Goal: Contribute content: Add original content to the website for others to see

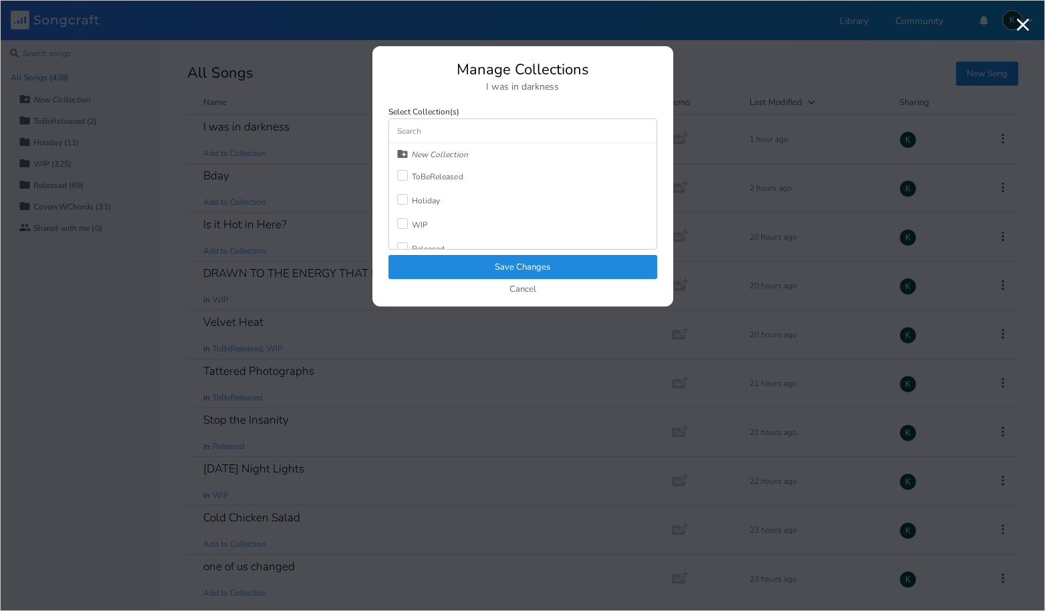
drag, startPoint x: 411, startPoint y: 225, endPoint x: 412, endPoint y: 245, distance: 20.7
click at [412, 225] on div "WIP" at bounding box center [420, 225] width 16 height 8
click at [431, 272] on button "Save Changes" at bounding box center [523, 267] width 269 height 24
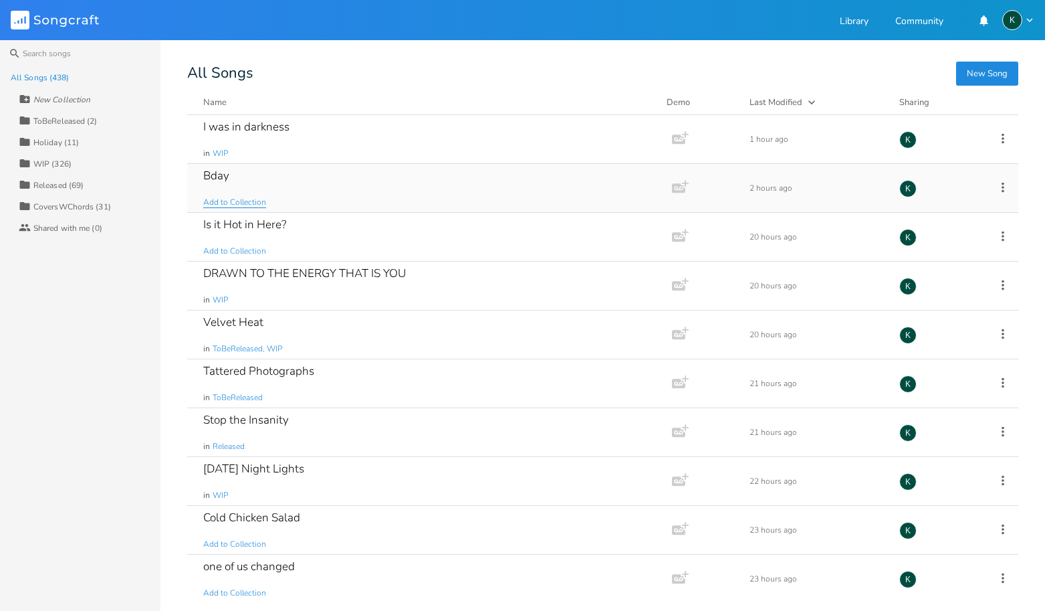
click at [250, 200] on span "Add to Collection" at bounding box center [234, 202] width 63 height 11
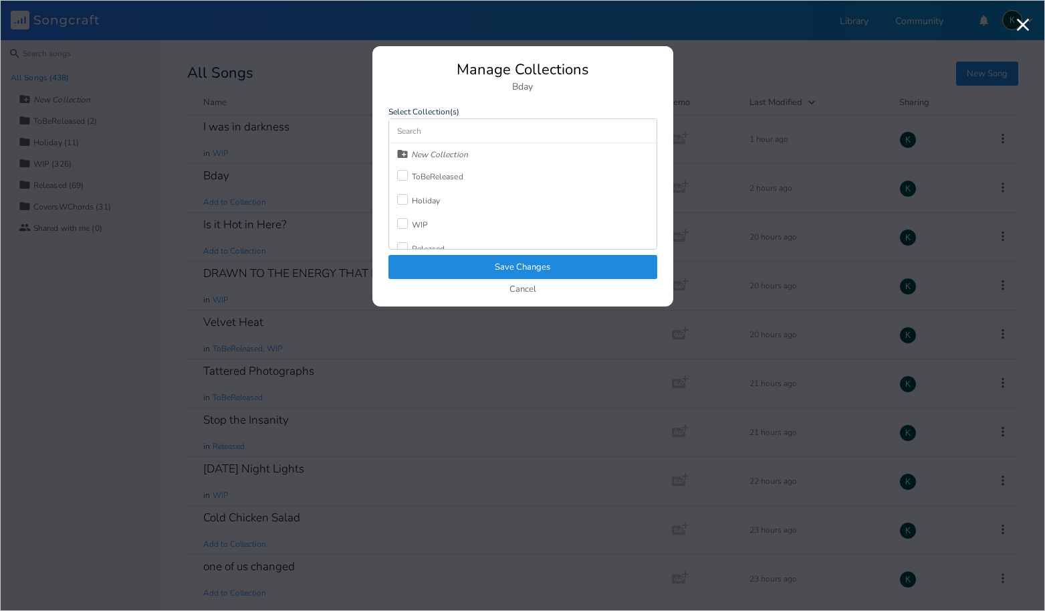
click at [417, 224] on div "WIP" at bounding box center [420, 225] width 16 height 8
click at [445, 265] on button "Save Changes" at bounding box center [523, 267] width 269 height 24
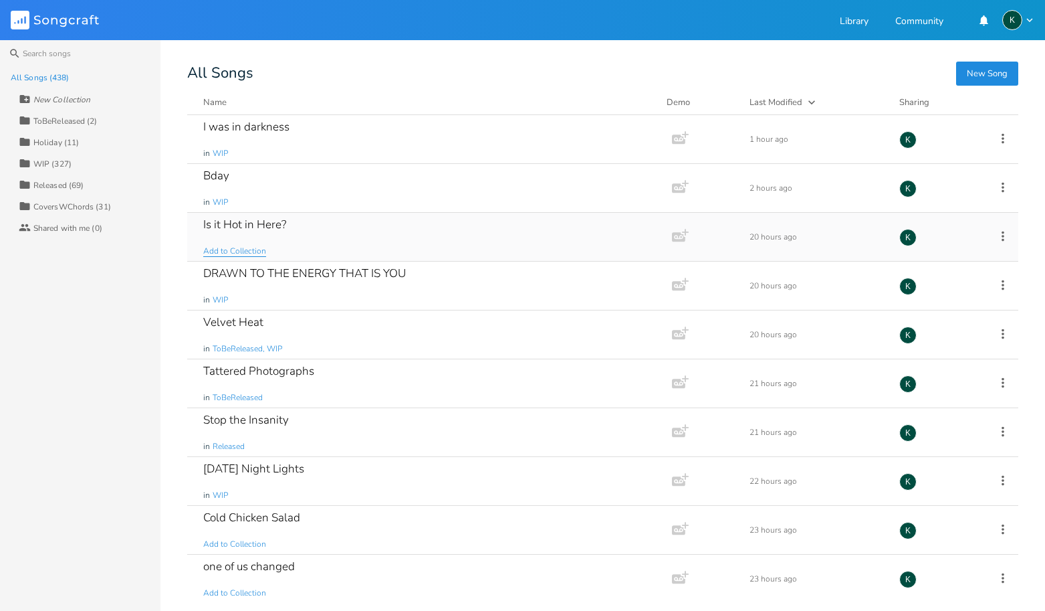
click at [259, 251] on span "Add to Collection" at bounding box center [234, 250] width 63 height 11
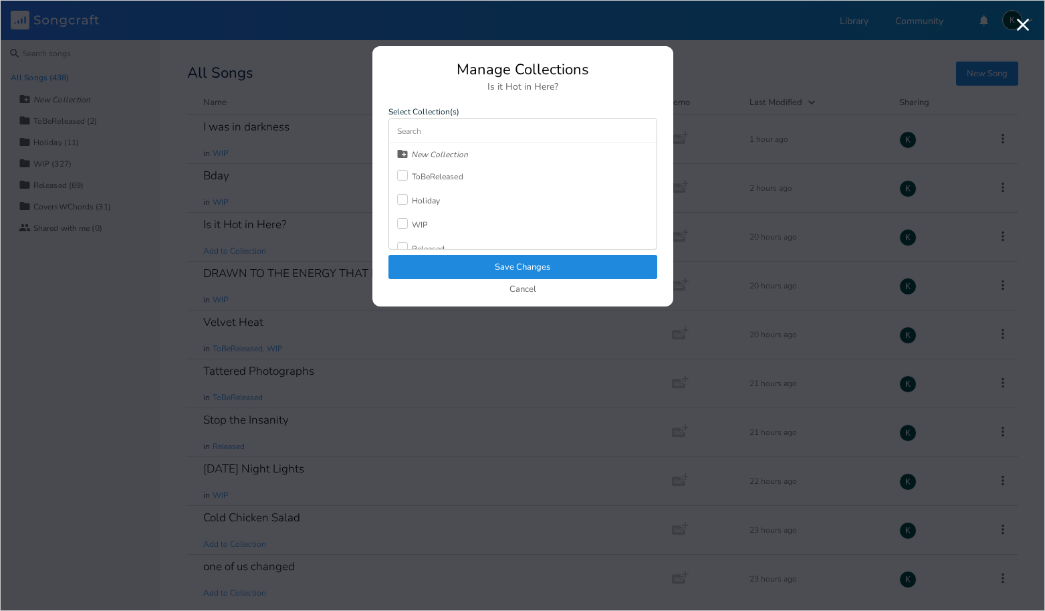
click at [410, 228] on label at bounding box center [404, 224] width 15 height 13
click at [444, 268] on button "Save Changes" at bounding box center [523, 267] width 269 height 24
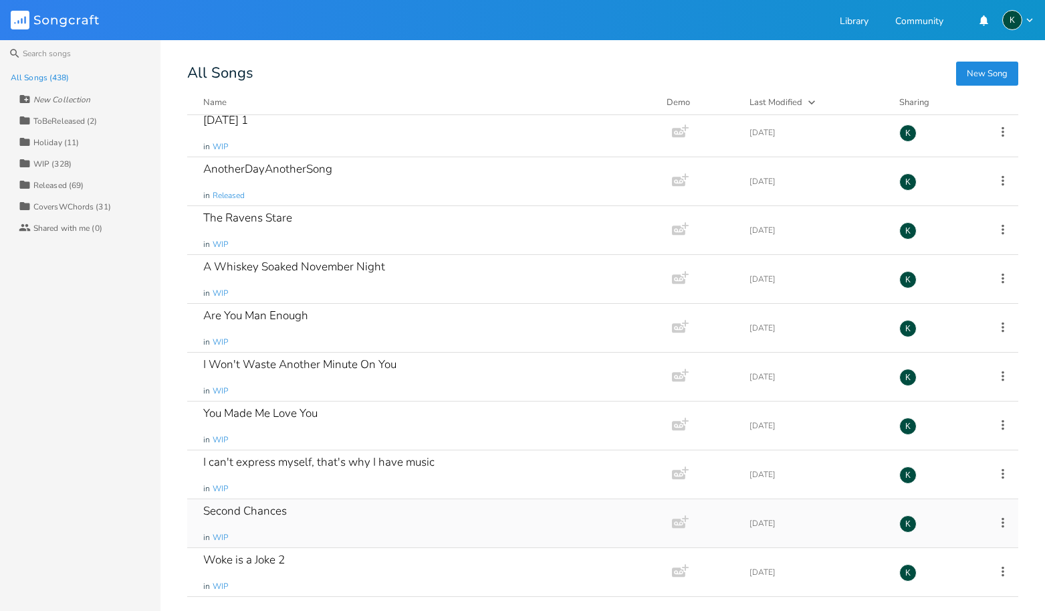
scroll to position [12405, 0]
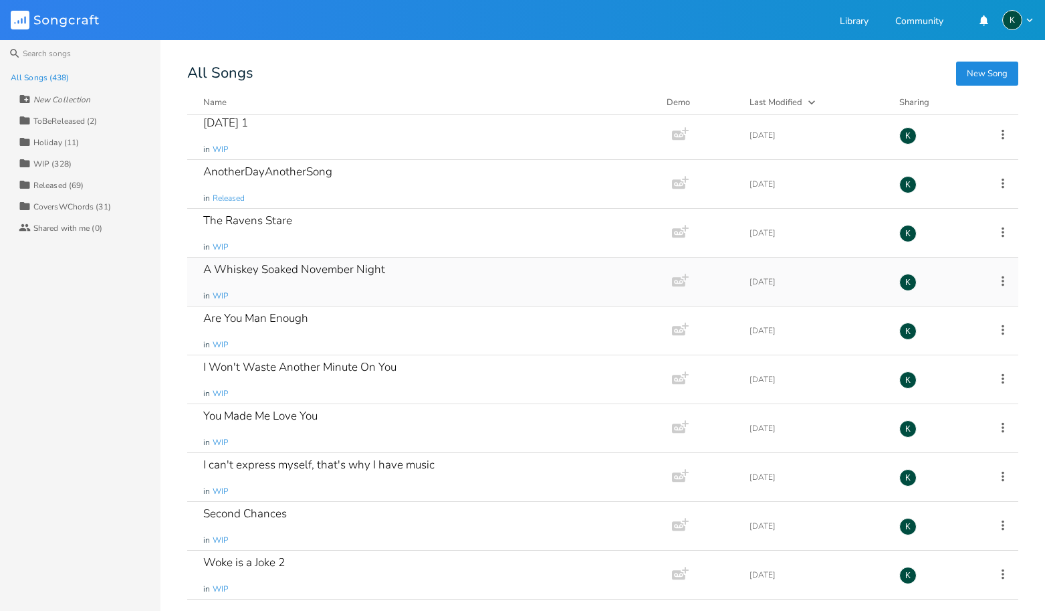
click at [317, 270] on div "A Whiskey Soaked November Night" at bounding box center [294, 269] width 182 height 11
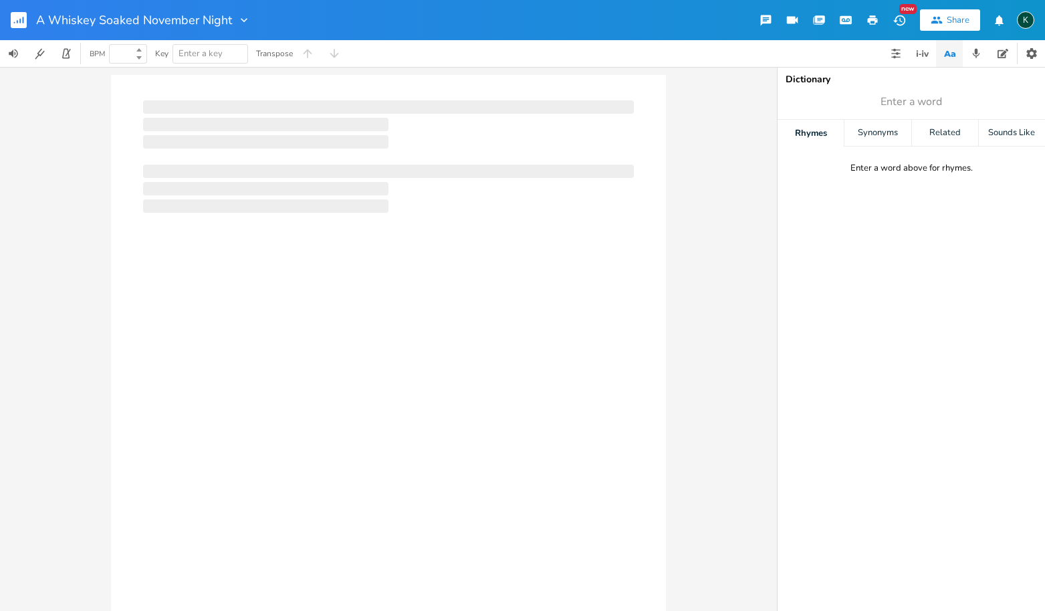
type input "100"
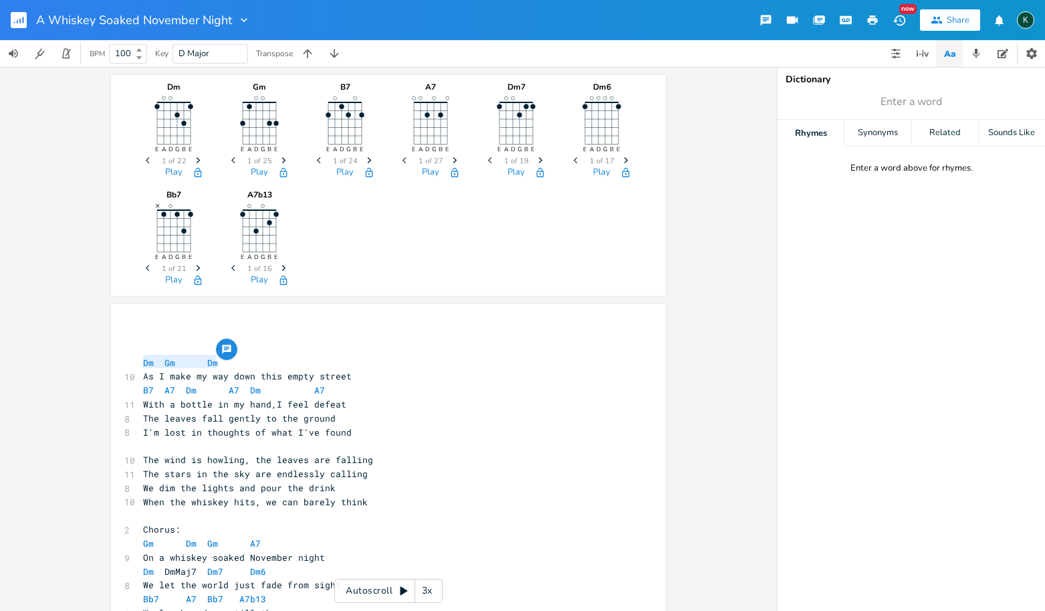
drag, startPoint x: 216, startPoint y: 362, endPoint x: 117, endPoint y: 363, distance: 99.0
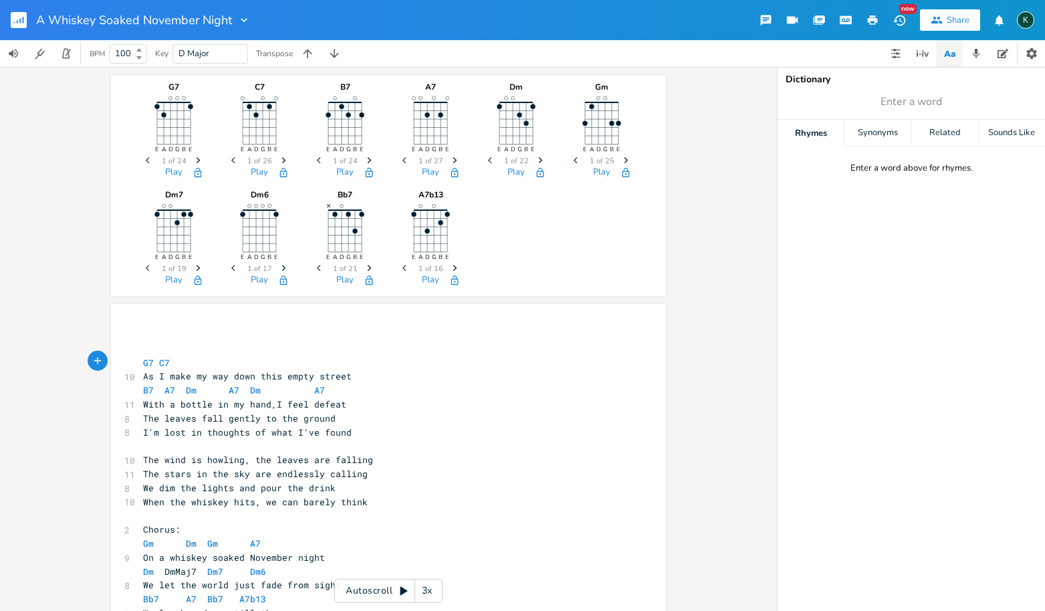
scroll to position [0, 27]
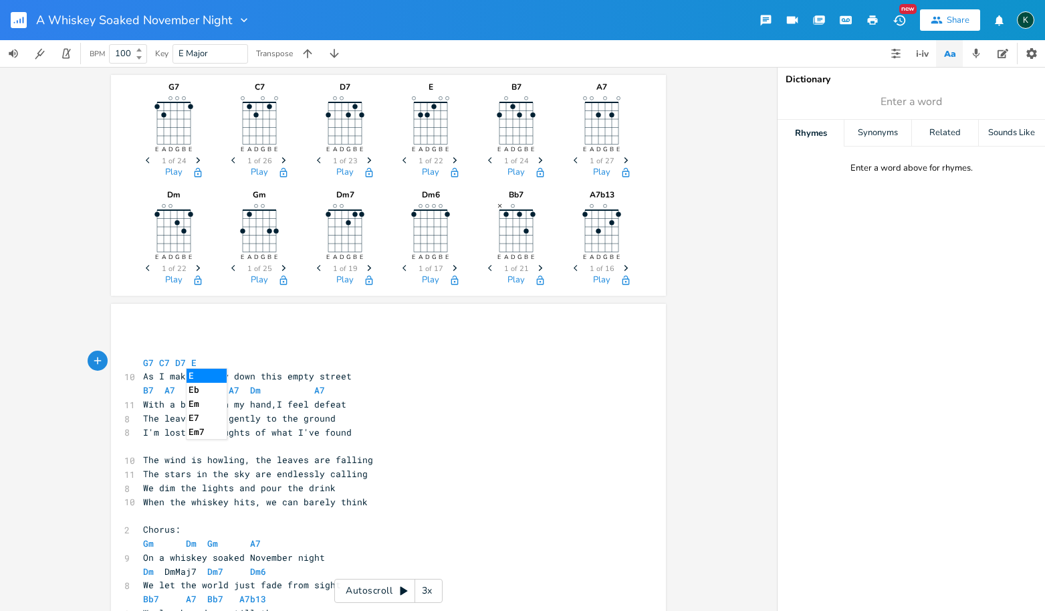
type textarea "G7 C7 D7 E7"
type textarea "Dm A7 Dm A7"
drag, startPoint x: 324, startPoint y: 389, endPoint x: 181, endPoint y: 389, distance: 143.1
click at [181, 389] on pre "B7 A7 Dm A7 Dm A7" at bounding box center [381, 390] width 483 height 14
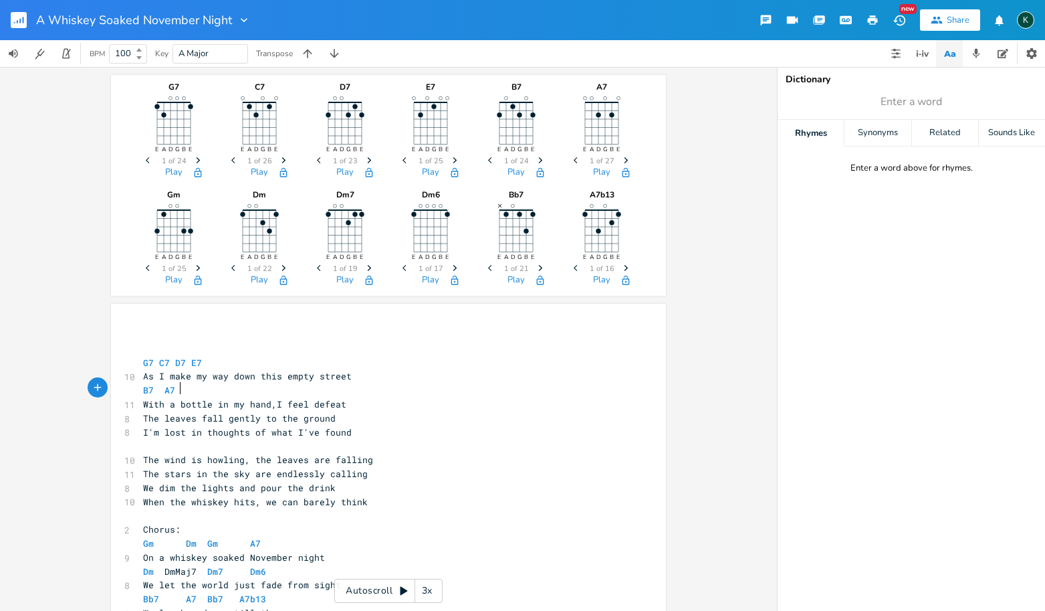
type textarea "B7 A7"
drag, startPoint x: 184, startPoint y: 390, endPoint x: 124, endPoint y: 394, distance: 59.7
click at [148, 390] on span "B7" at bounding box center [148, 390] width 11 height 13
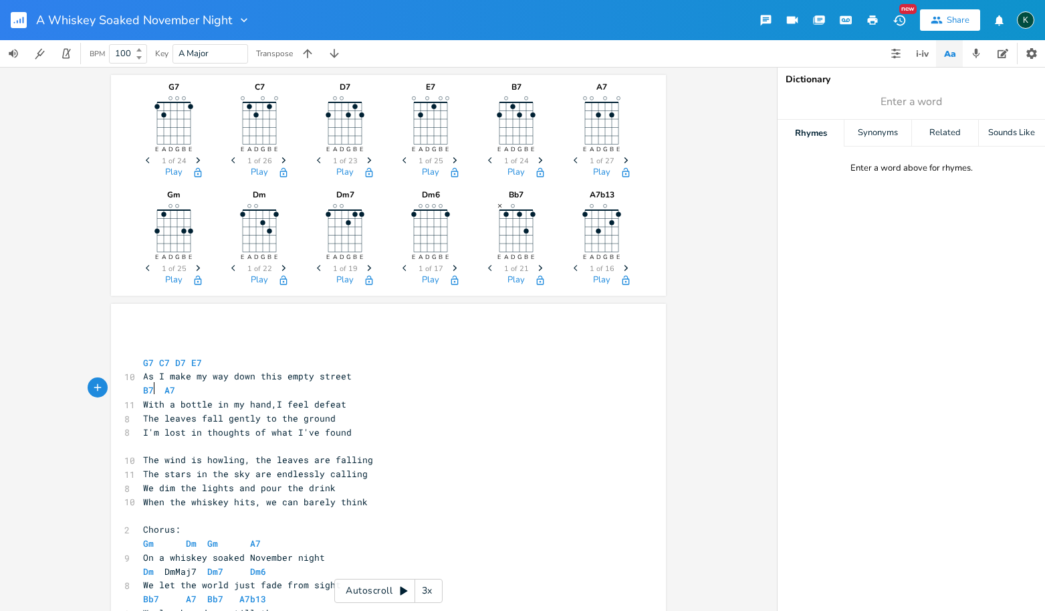
click at [193, 386] on pre "B7 A7" at bounding box center [381, 390] width 483 height 14
type textarea "B7 A7"
drag, startPoint x: 154, startPoint y: 389, endPoint x: 132, endPoint y: 388, distance: 22.1
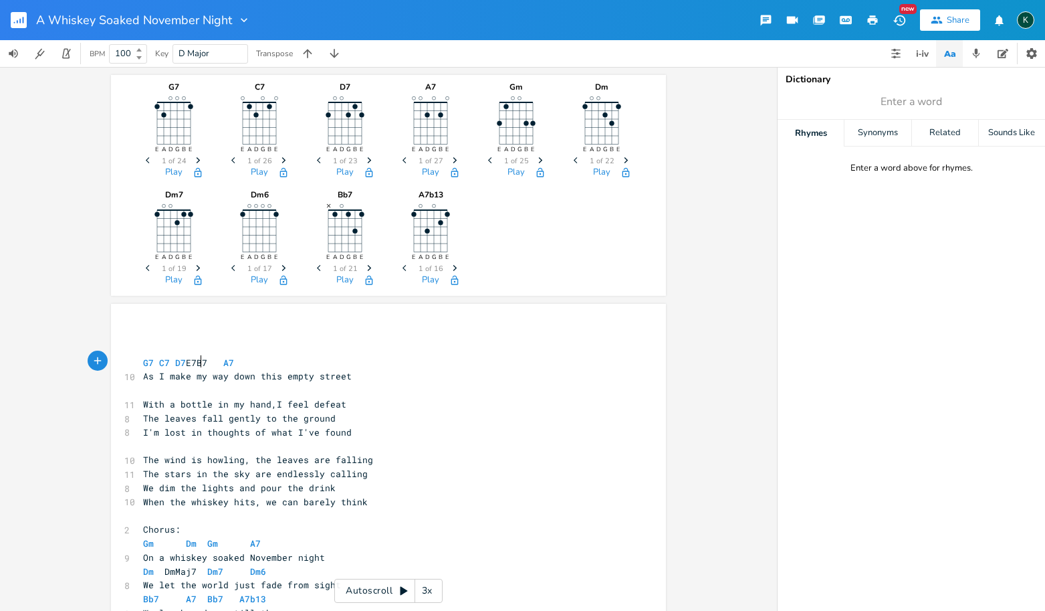
click at [196, 361] on span "G7 C7 D7 E7B7 A7" at bounding box center [191, 362] width 96 height 12
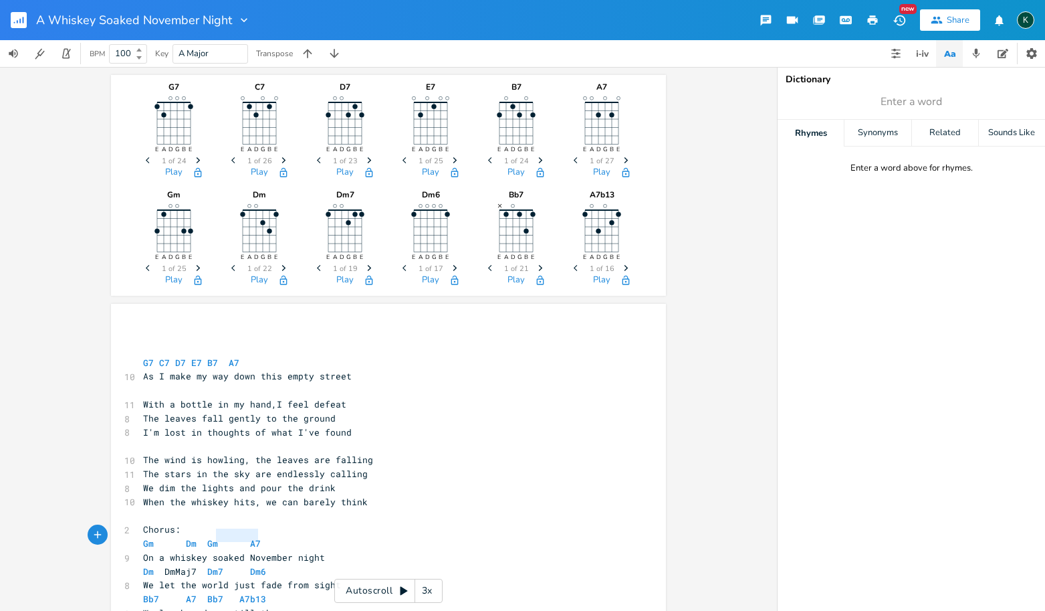
type textarea "Gm Dm Gm A7"
drag, startPoint x: 273, startPoint y: 538, endPoint x: 98, endPoint y: 536, distance: 175.2
click at [98, 536] on div "G7 E A D G B E Previous 1 of 24 Next Play C7 E A D G B E Previous 1 of 26 Next …" at bounding box center [388, 339] width 777 height 544
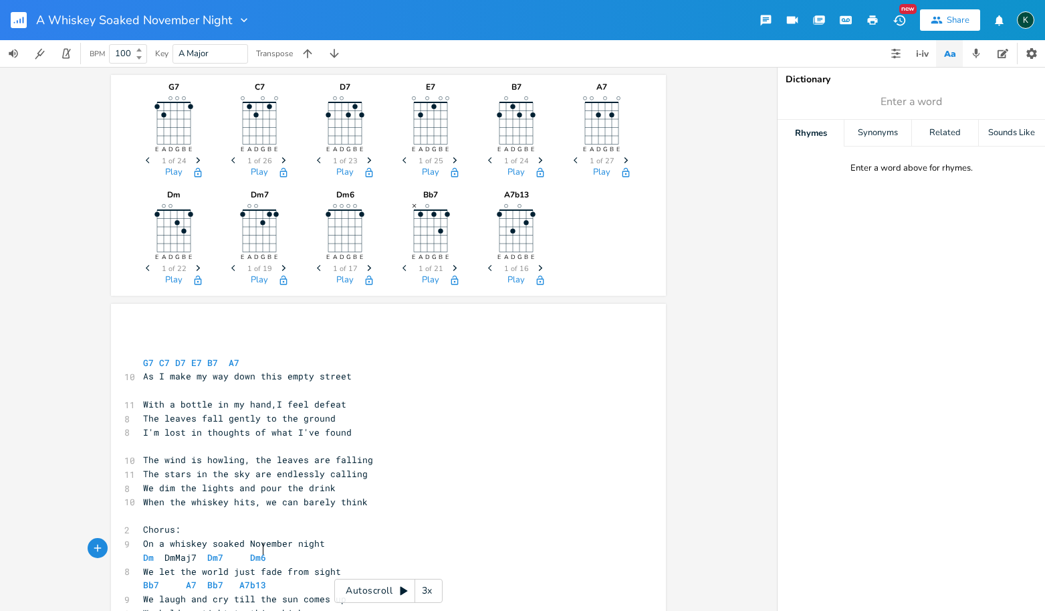
type textarea "Dm DmMaj7 Dm7 Dm6"
drag, startPoint x: 280, startPoint y: 549, endPoint x: 121, endPoint y: 543, distance: 158.6
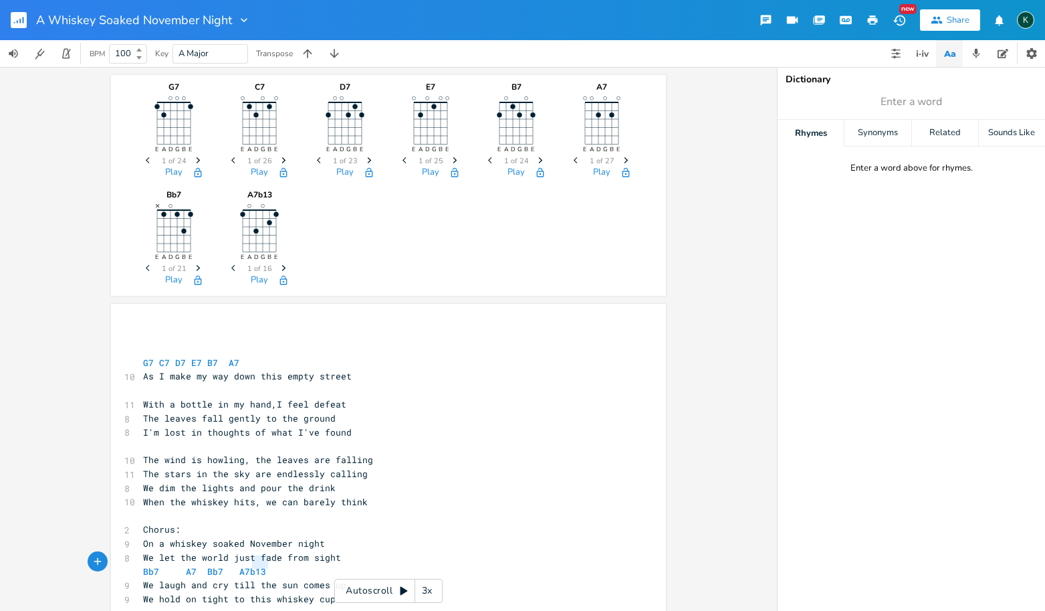
type textarea "Bb7 A7 Bb7 A7b13"
drag, startPoint x: 279, startPoint y: 562, endPoint x: 131, endPoint y: 560, distance: 147.8
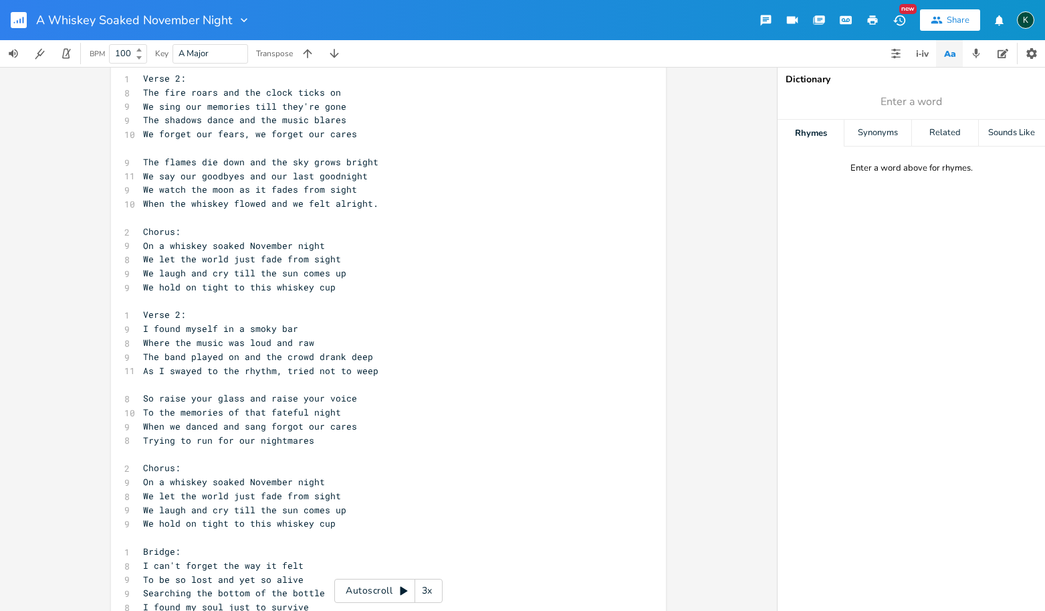
scroll to position [0, 0]
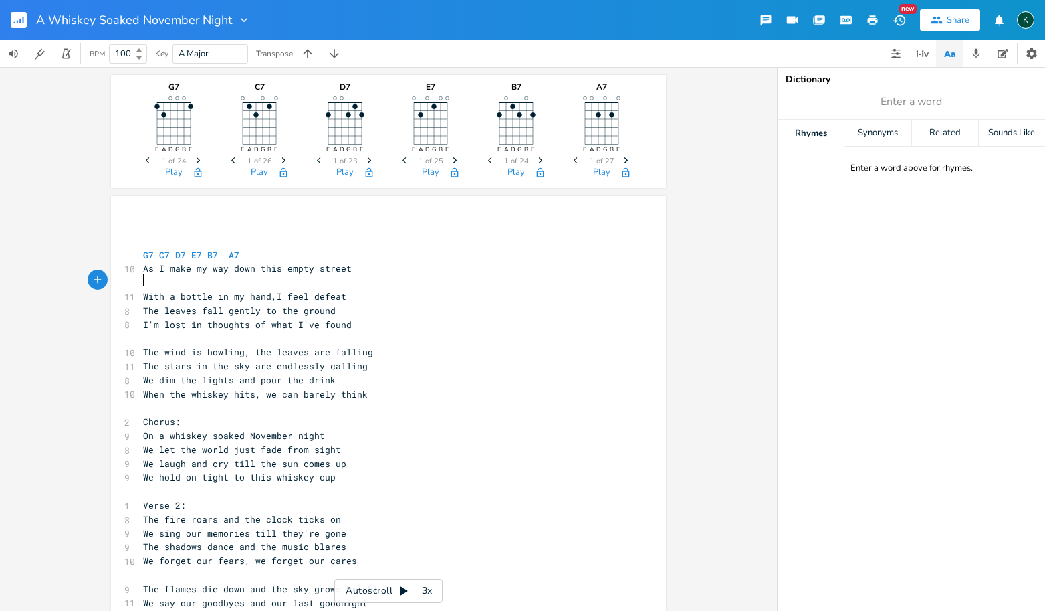
click at [143, 284] on pre "​" at bounding box center [381, 283] width 483 height 14
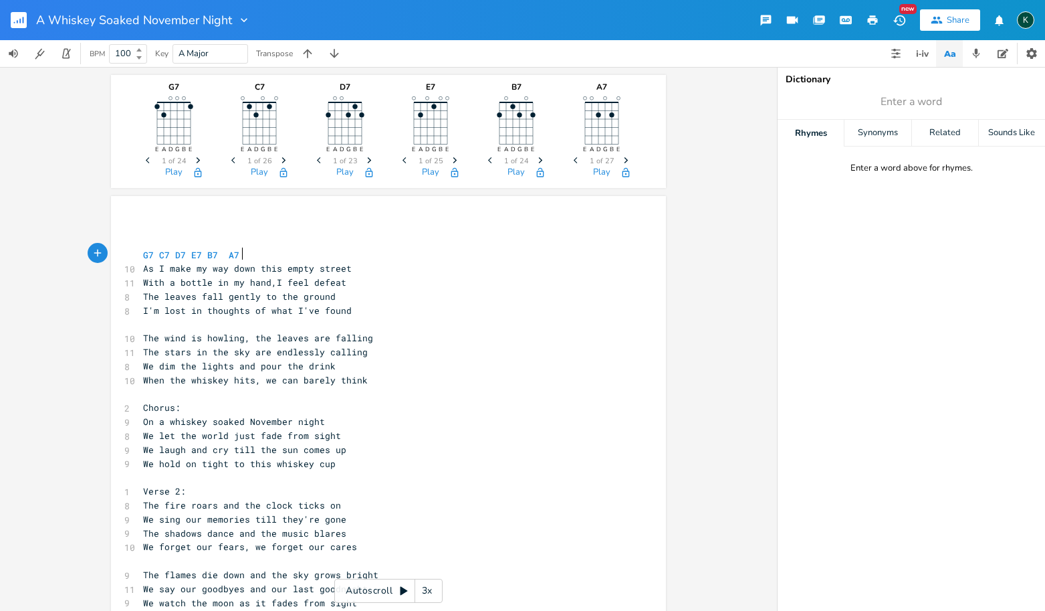
click at [243, 251] on pre "G7 C7 D7 E7 B7 A7" at bounding box center [381, 255] width 483 height 14
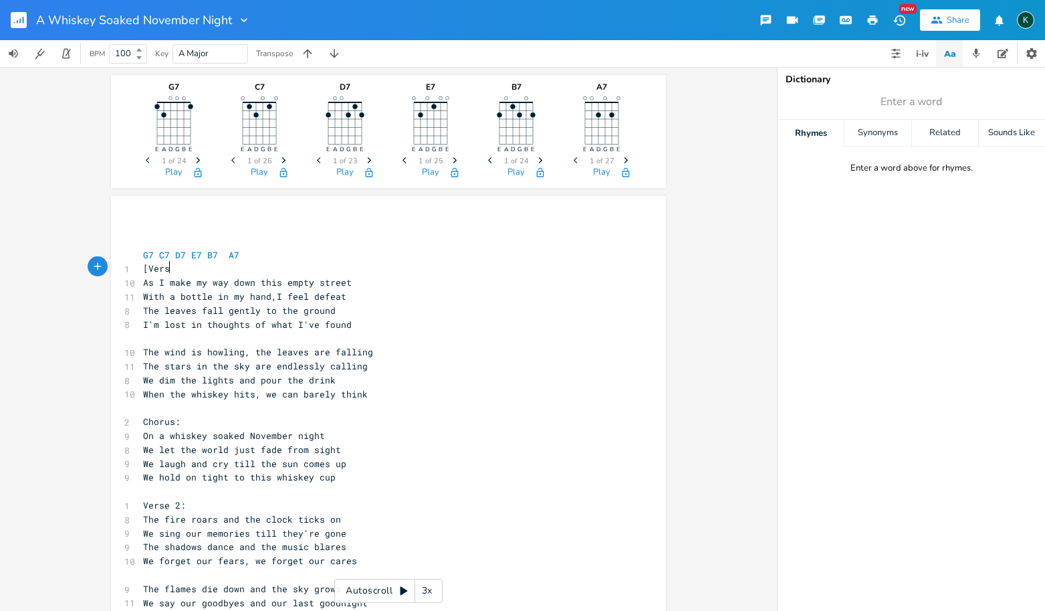
scroll to position [0, 21]
type textarea "[Verse]"
drag, startPoint x: 184, startPoint y: 268, endPoint x: 103, endPoint y: 269, distance: 80.9
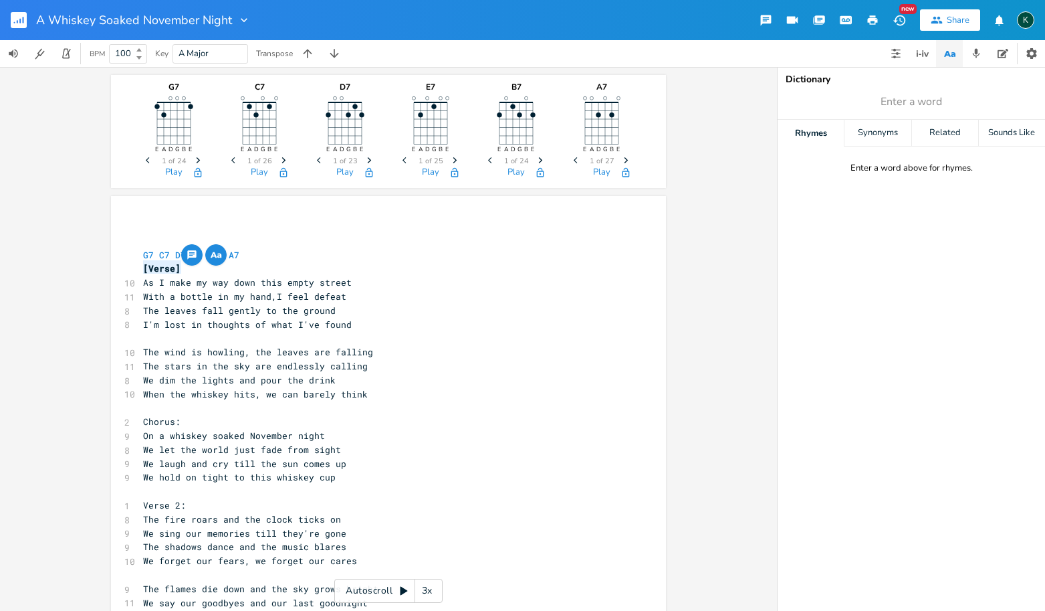
click at [103, 269] on div "G7 E A D G B E Previous 1 of 24 Next Play C7 E A D G B E Previous 1 of 26 Next …" at bounding box center [388, 339] width 777 height 544
click at [142, 334] on pre "​" at bounding box center [381, 338] width 483 height 14
paste textarea ":"
type textarea "Verse 2:"
drag, startPoint x: 187, startPoint y: 495, endPoint x: 120, endPoint y: 498, distance: 66.9
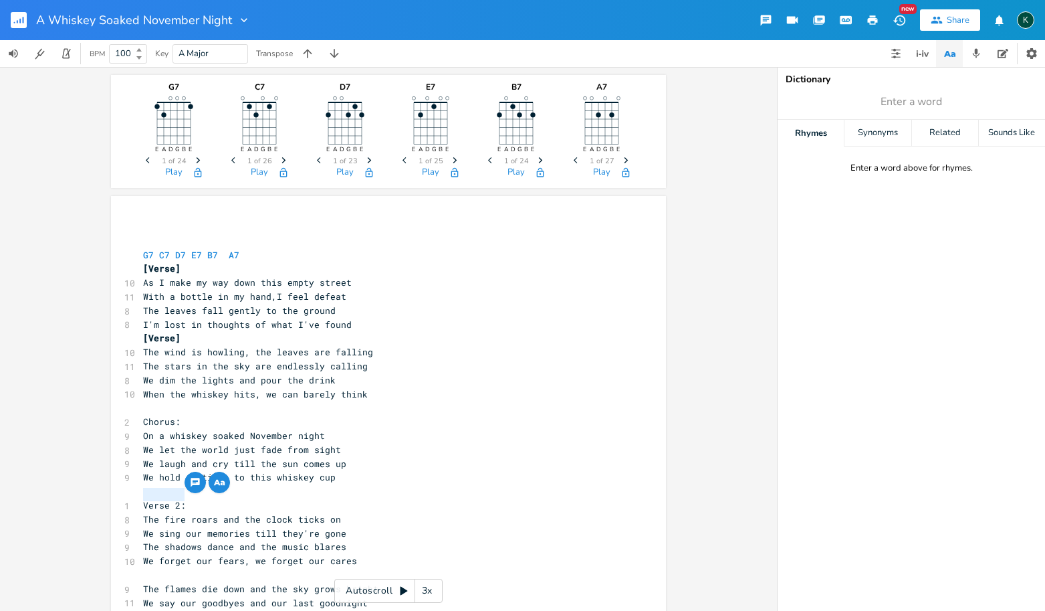
click at [140, 498] on div "1 Verse 2:" at bounding box center [381, 505] width 483 height 14
paste textarea
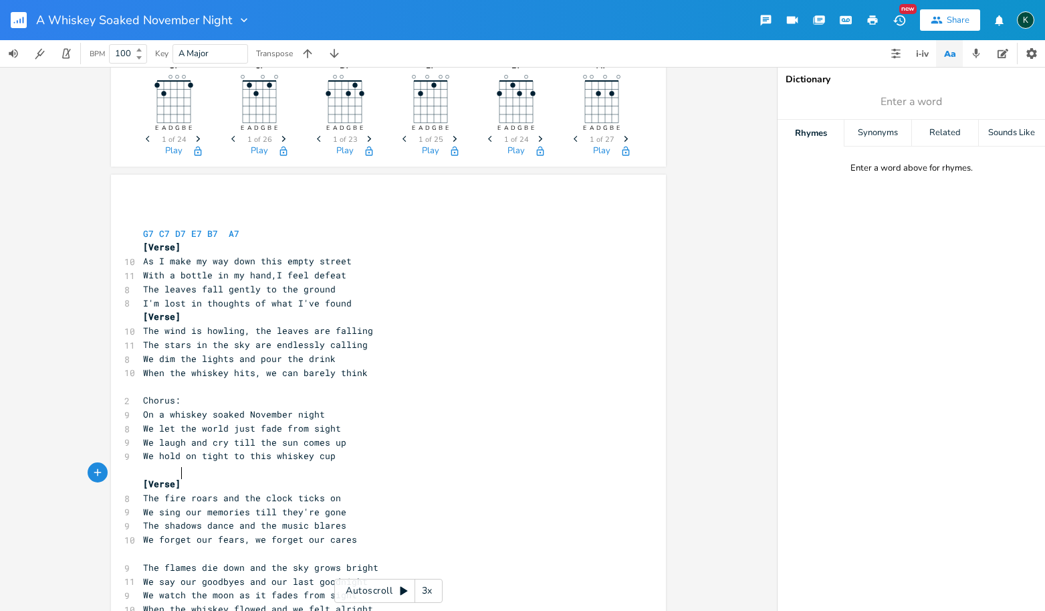
scroll to position [120, 0]
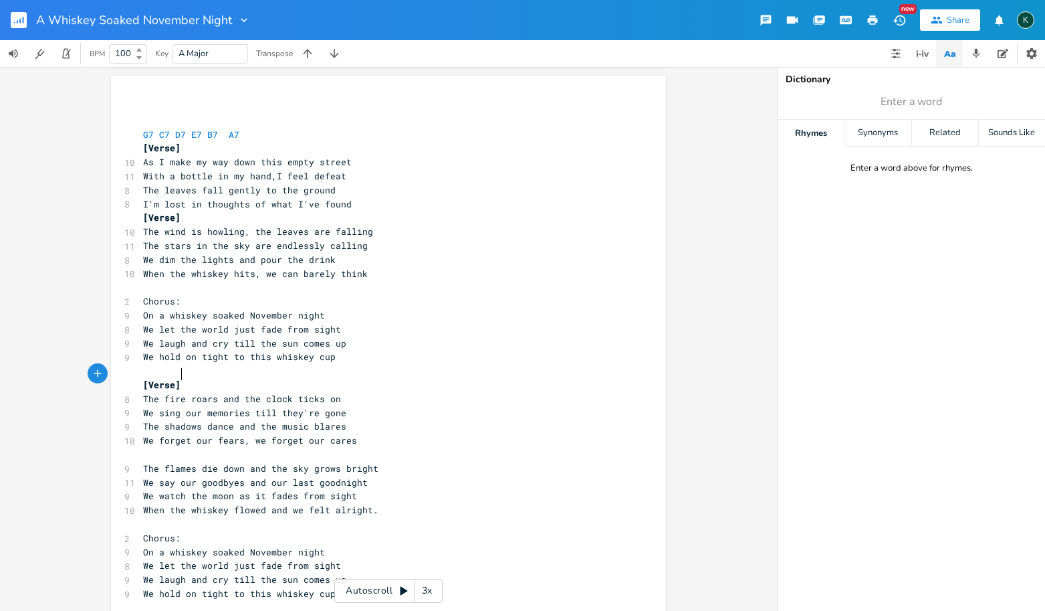
click at [142, 447] on pre "​" at bounding box center [381, 454] width 483 height 14
paste textarea ":"
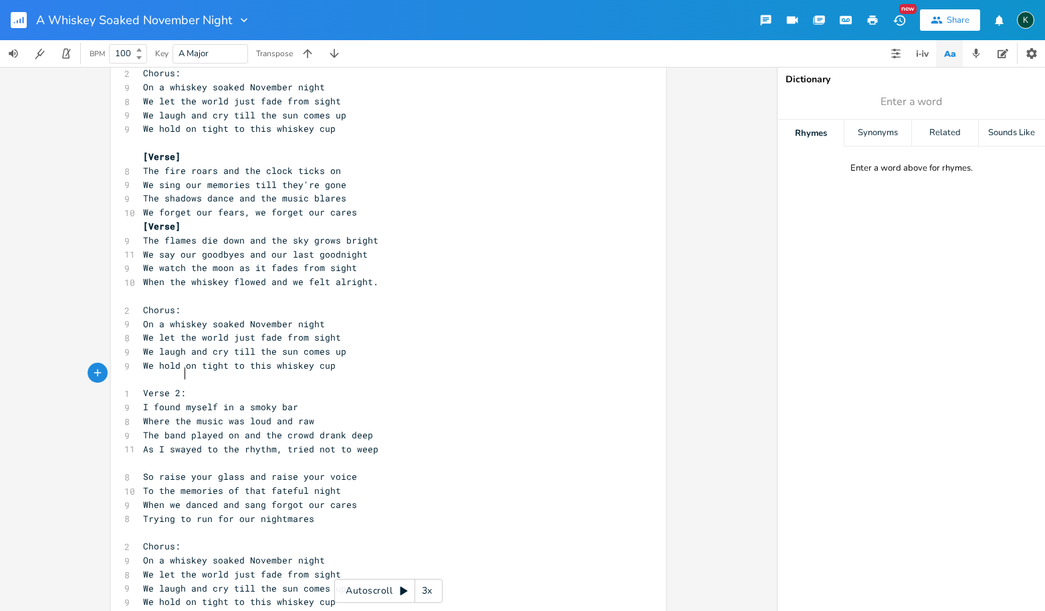
type textarea "Verse 2:"
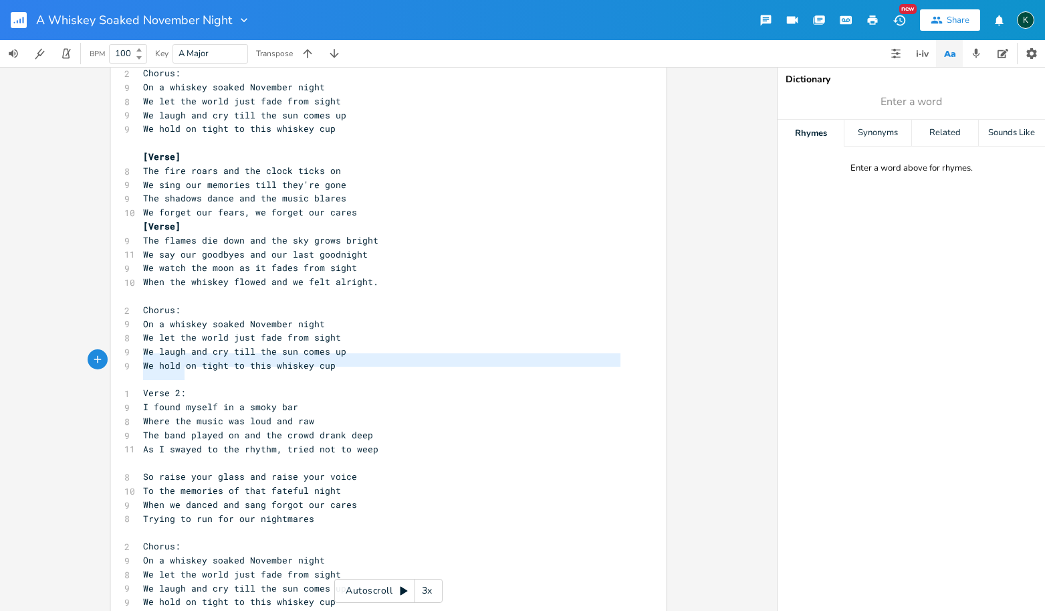
drag, startPoint x: 183, startPoint y: 375, endPoint x: 121, endPoint y: 366, distance: 62.9
click at [121, 366] on div "Verse 2: x ​ ​ G7 C7 D7 E7 B7 A7 [Verse] 10 As I make my way down this empty st…" at bounding box center [388, 335] width 555 height 974
click at [172, 387] on span "Verse 2:" at bounding box center [164, 393] width 43 height 12
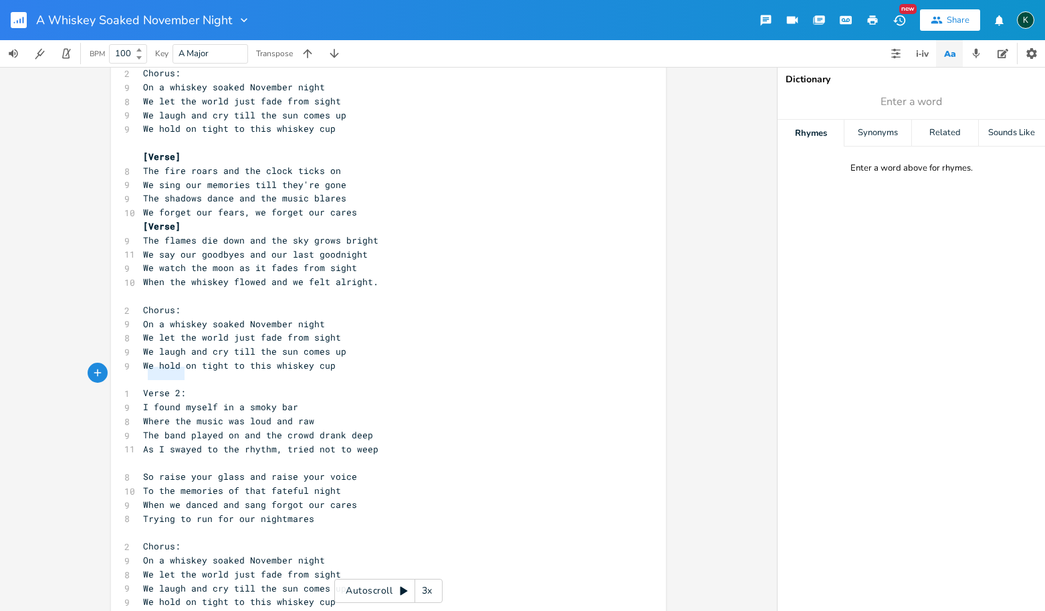
type textarea "Verse 2:"
drag, startPoint x: 190, startPoint y: 373, endPoint x: 128, endPoint y: 374, distance: 61.5
click at [128, 374] on div "Verse 2: x ​ ​ G7 C7 D7 E7 B7 A7 [Verse] 10 As I make my way down this empty st…" at bounding box center [388, 335] width 555 height 974
paste textarea
click at [160, 455] on pre "​" at bounding box center [381, 462] width 483 height 14
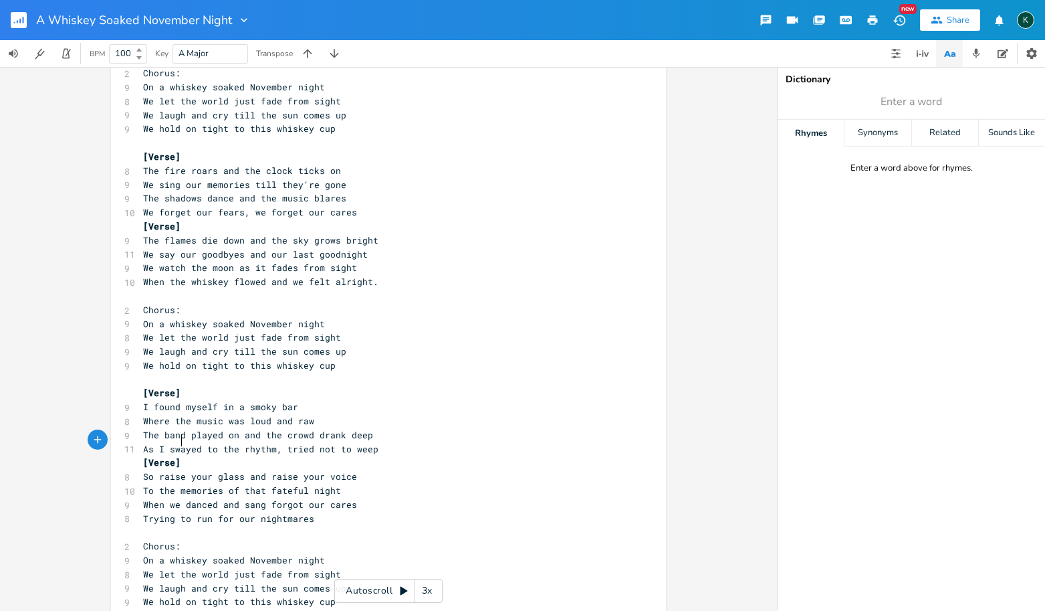
scroll to position [532, 0]
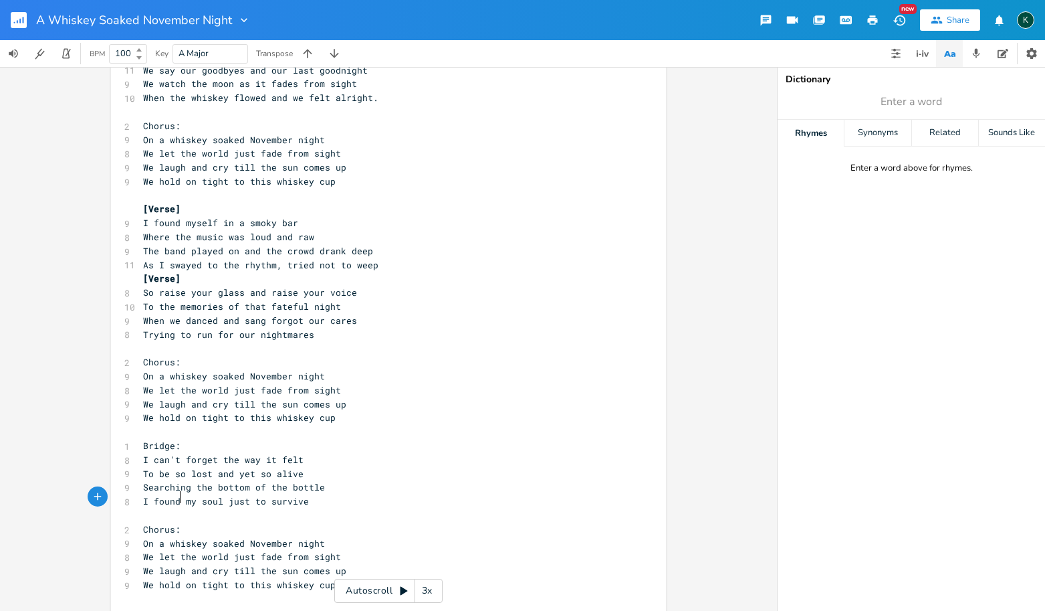
click at [174, 523] on span "Chorus:" at bounding box center [161, 529] width 37 height 12
type textarea "]"
click at [143, 523] on span "Chorus]" at bounding box center [161, 529] width 37 height 12
type textarea "["
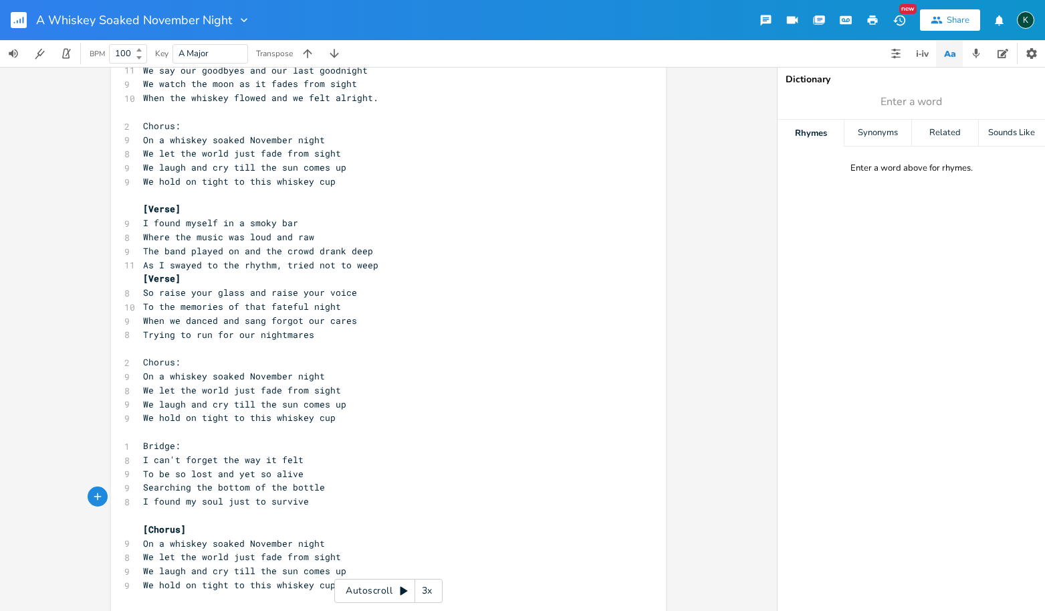
click at [172, 439] on span "Bridge:" at bounding box center [161, 445] width 37 height 12
type textarea "]"
click at [143, 439] on span "Bridge]:" at bounding box center [164, 445] width 43 height 12
type textarea "["
click at [186, 439] on span "[Bridge] :" at bounding box center [167, 445] width 48 height 12
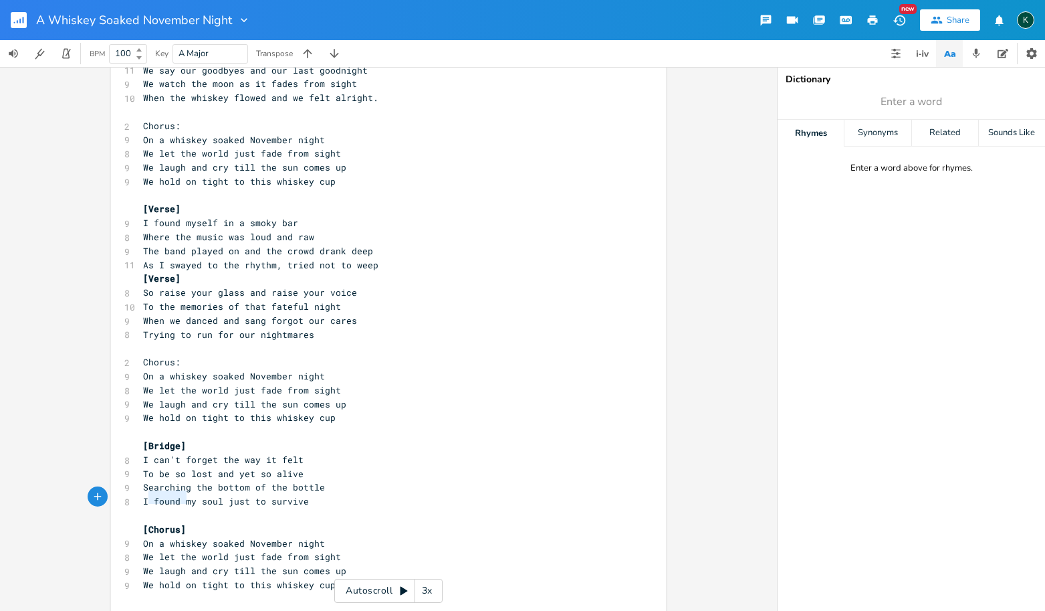
type textarea "[Chorus]"
drag, startPoint x: 191, startPoint y: 498, endPoint x: 114, endPoint y: 497, distance: 77.6
click at [114, 497] on div "[Chorus] x ​ ​ G7 C7 D7 E7 B7 A7 [Verse] 10 As I make my way down this empty st…" at bounding box center [388, 151] width 555 height 974
type textarea "Chorus:"
drag, startPoint x: 183, startPoint y: 339, endPoint x: 106, endPoint y: 340, distance: 77.6
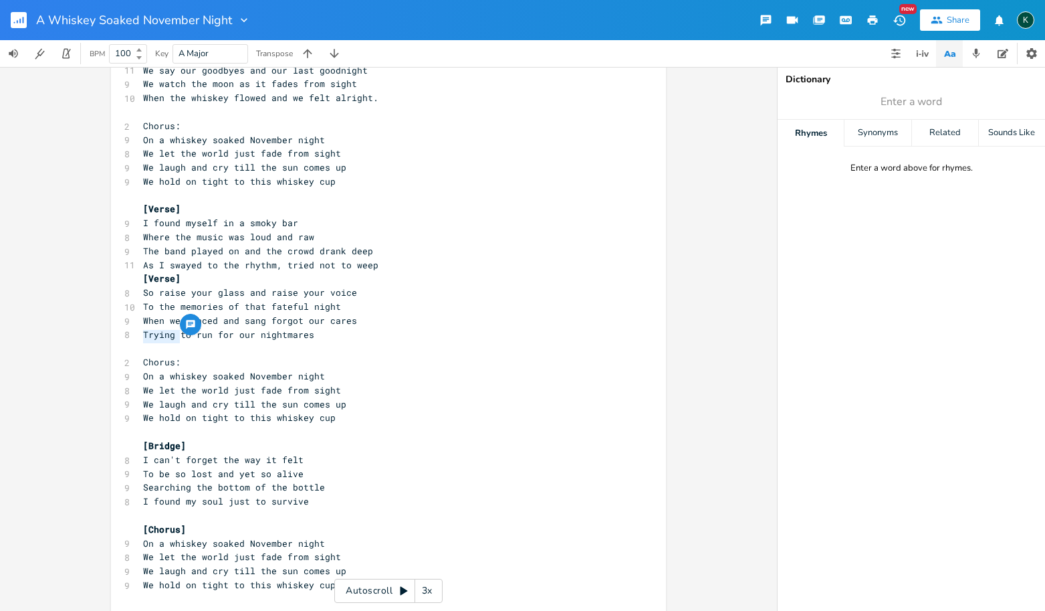
click at [106, 340] on div "G7 E A D G B E Previous 1 of 24 Next Play C7 E A D G B E Previous 1 of 26 Next …" at bounding box center [388, 339] width 777 height 544
paste textarea
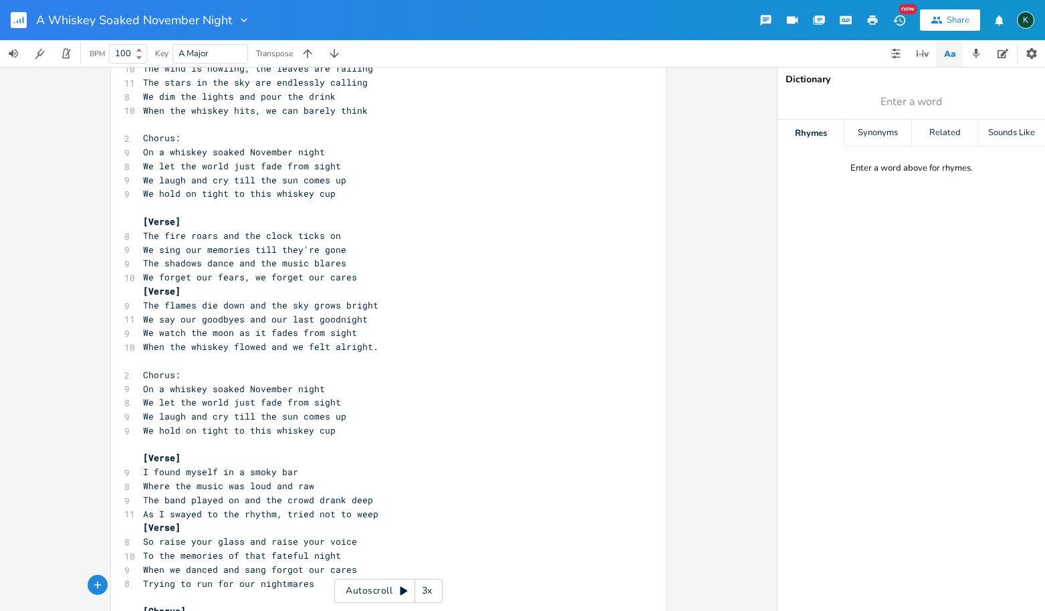
scroll to position [0, 0]
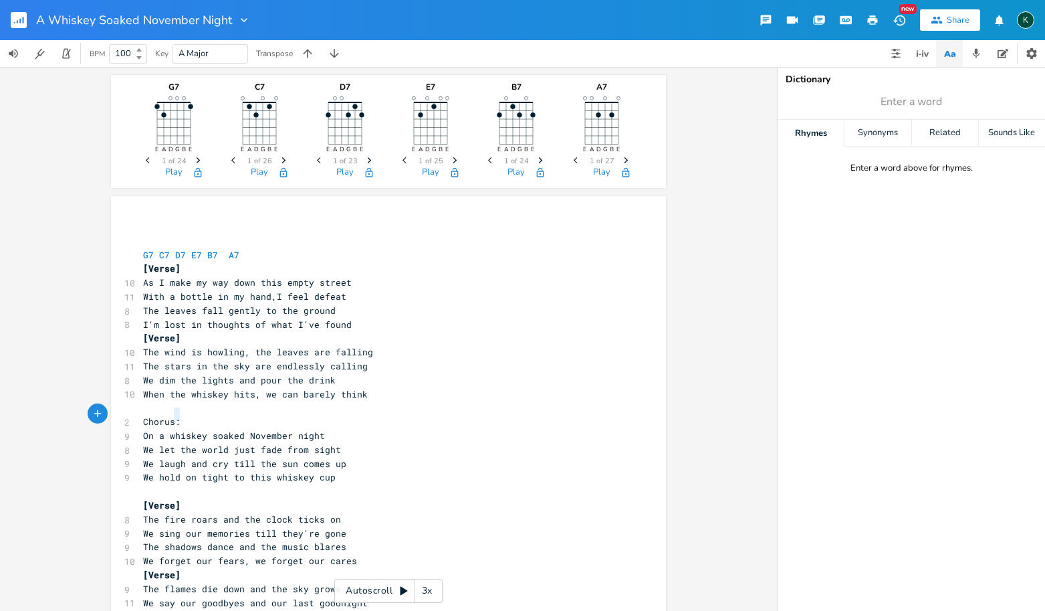
type textarea "Chorus:"
drag, startPoint x: 181, startPoint y: 410, endPoint x: 103, endPoint y: 411, distance: 77.6
click at [104, 410] on div "G7 E A D G B E Previous 1 of 24 Next Play C7 E A D G B E Previous 1 of 26 Next …" at bounding box center [388, 339] width 777 height 544
paste textarea
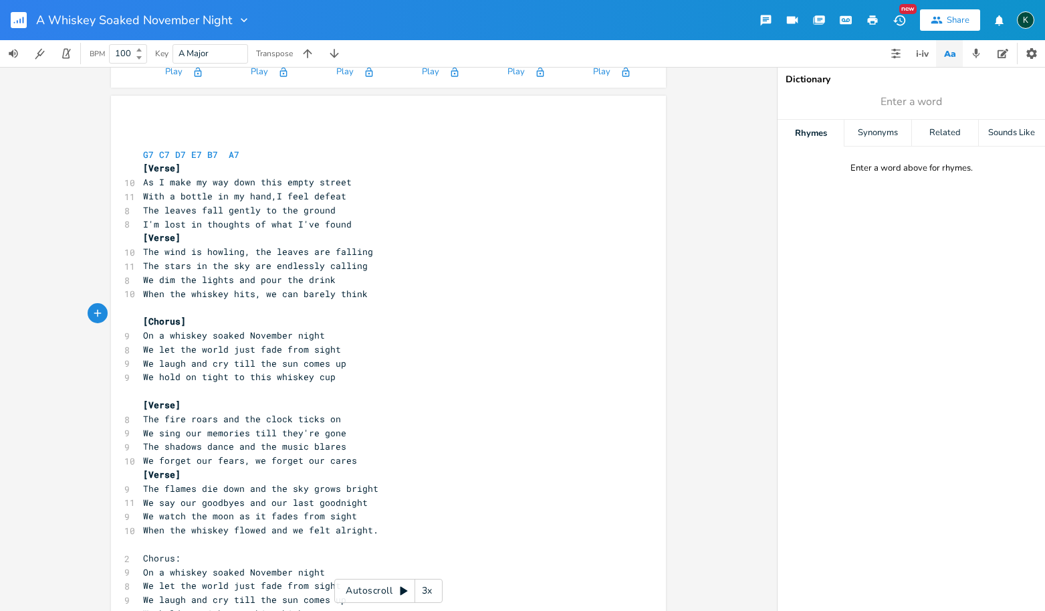
scroll to position [192, 0]
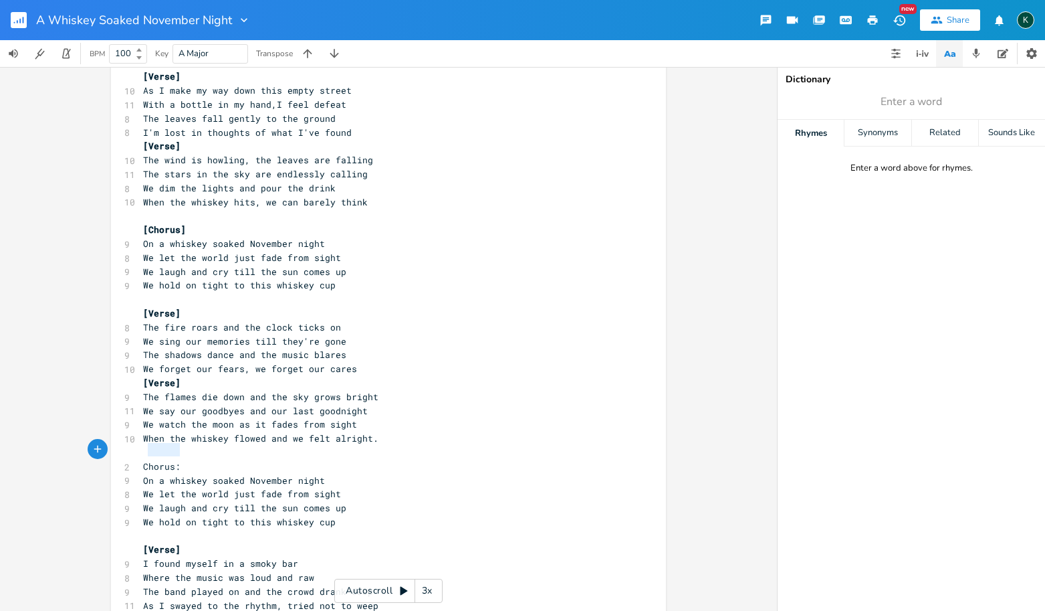
type textarea "Chorus:"
drag, startPoint x: 178, startPoint y: 452, endPoint x: 128, endPoint y: 450, distance: 50.2
click at [128, 450] on div "Chorus: x ​ ​ G7 C7 D7 E7 B7 A7 [Verse] 10 As I make my way down this empty str…" at bounding box center [388, 491] width 555 height 974
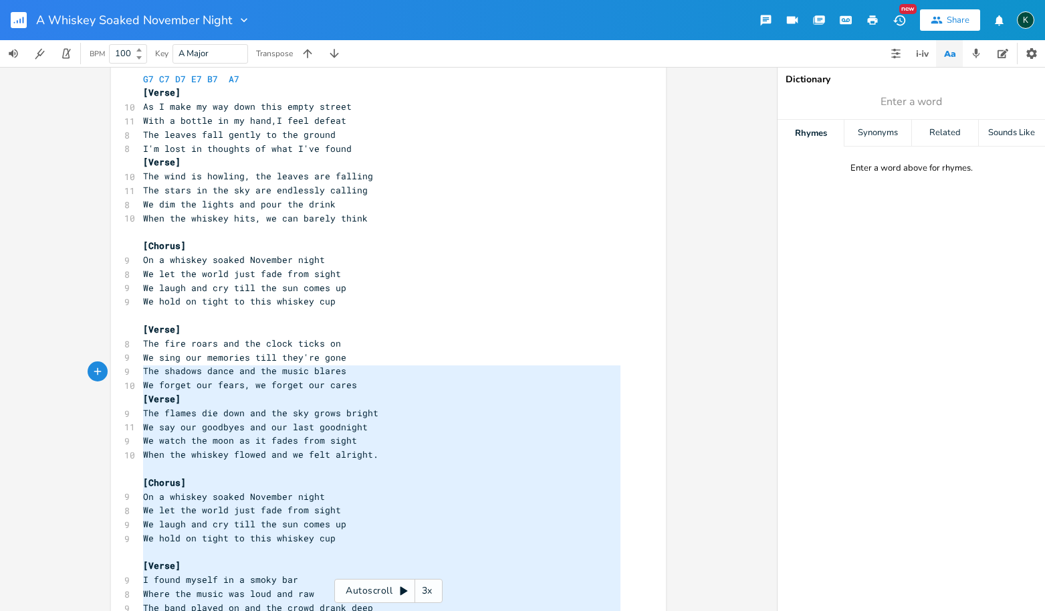
scroll to position [0, 0]
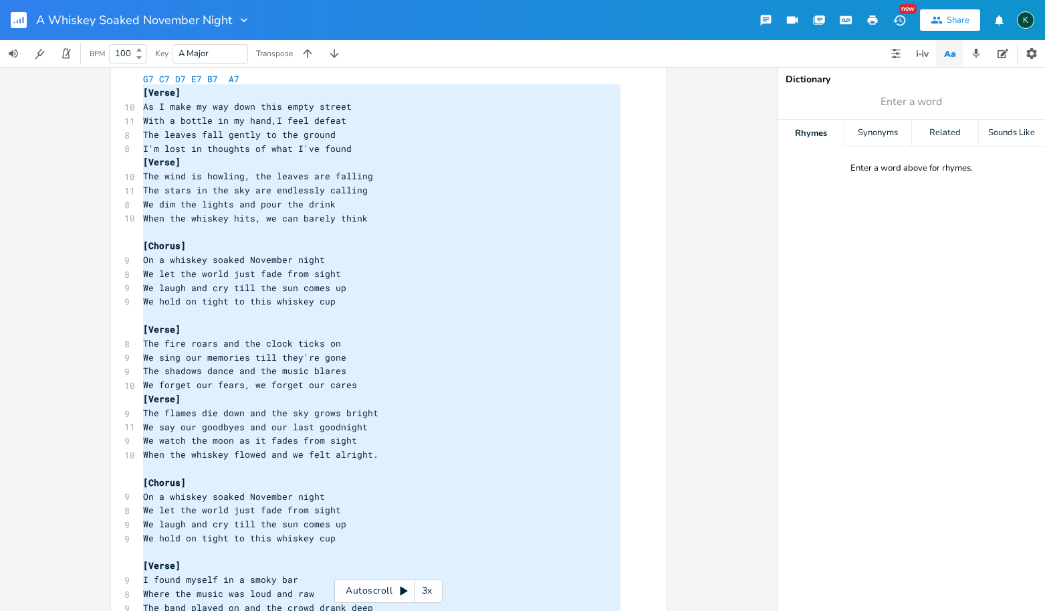
drag, startPoint x: 332, startPoint y: 553, endPoint x: -14, endPoint y: 85, distance: 582.0
click at [0, 85] on html "A Whiskey Soaked November Night New Share K BPM 100 Key A Major Transpose G7 E …" at bounding box center [522, 305] width 1045 height 611
type textarea "[Verse] As I make my way down this empty street With a bottle in my hand,I feel…"
